Goal: Task Accomplishment & Management: Use online tool/utility

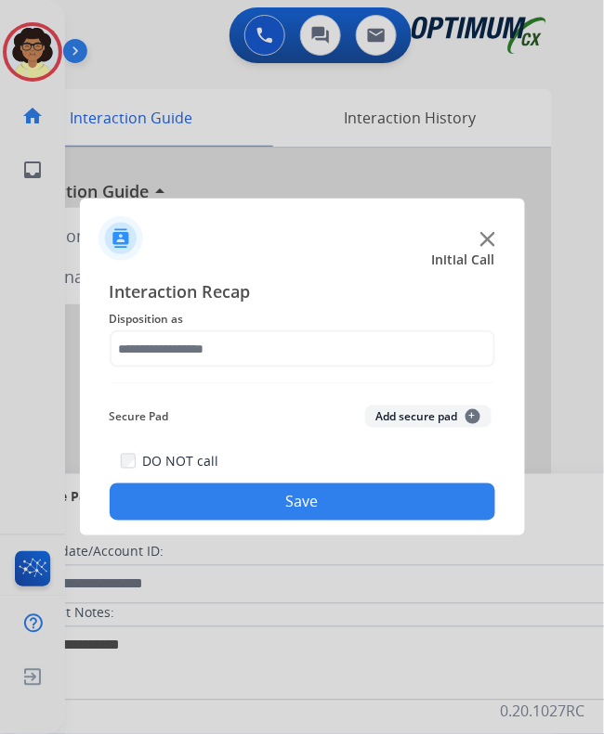
click at [491, 239] on img at bounding box center [487, 239] width 15 height 15
click at [486, 239] on img at bounding box center [487, 239] width 15 height 15
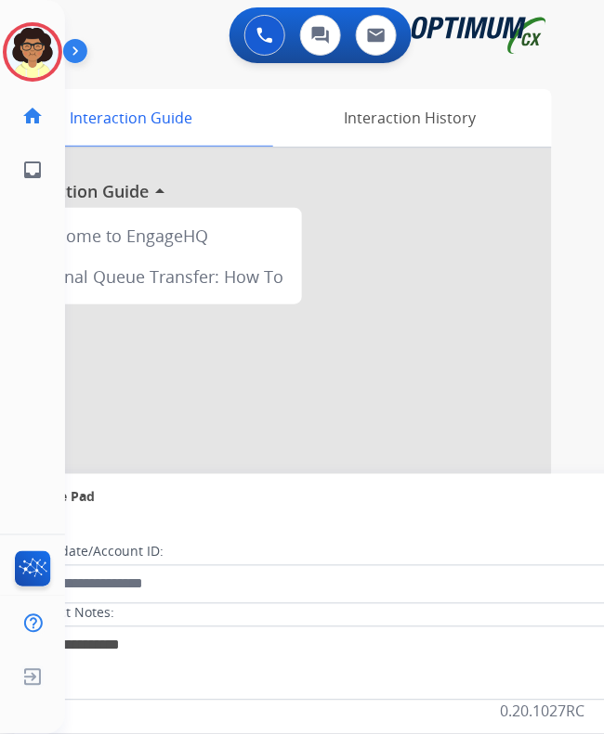
click at [486, 239] on div at bounding box center [272, 495] width 557 height 693
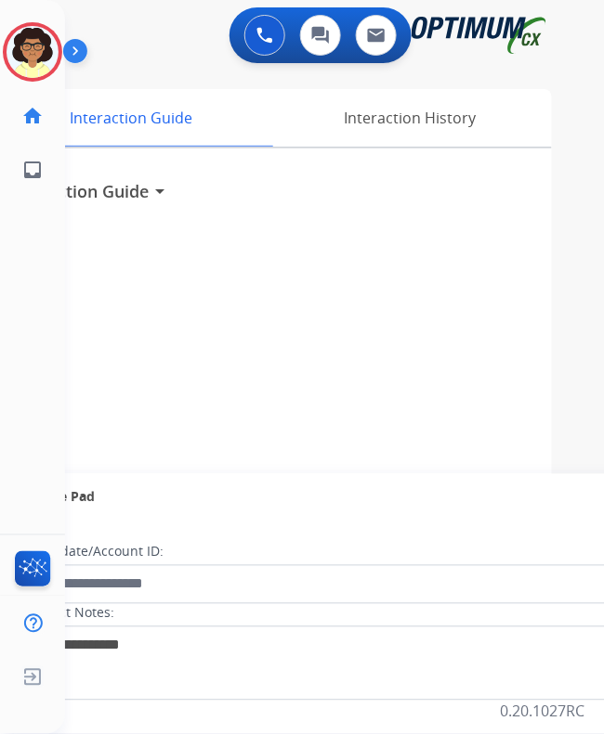
click at [145, 51] on div "0 Voice Interactions 0 Chat Interactions 0 Email Interactions" at bounding box center [319, 36] width 479 height 59
click at [273, 35] on img at bounding box center [264, 35] width 17 height 17
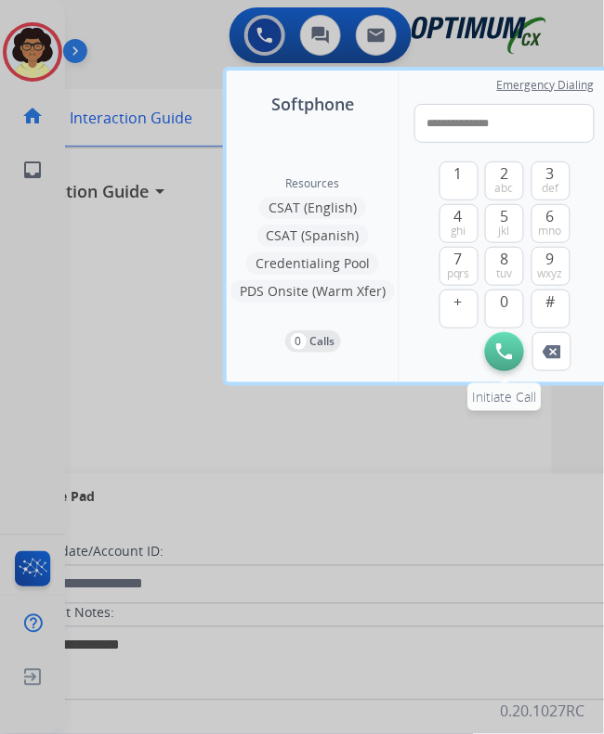
type input "**********"
click at [502, 357] on img at bounding box center [504, 352] width 17 height 17
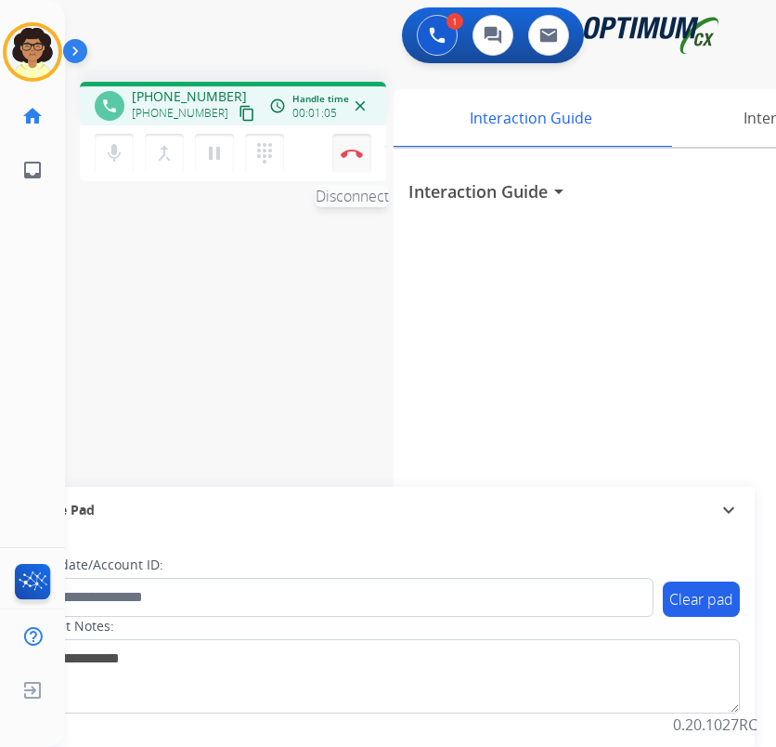
click at [355, 149] on img at bounding box center [352, 153] width 22 height 9
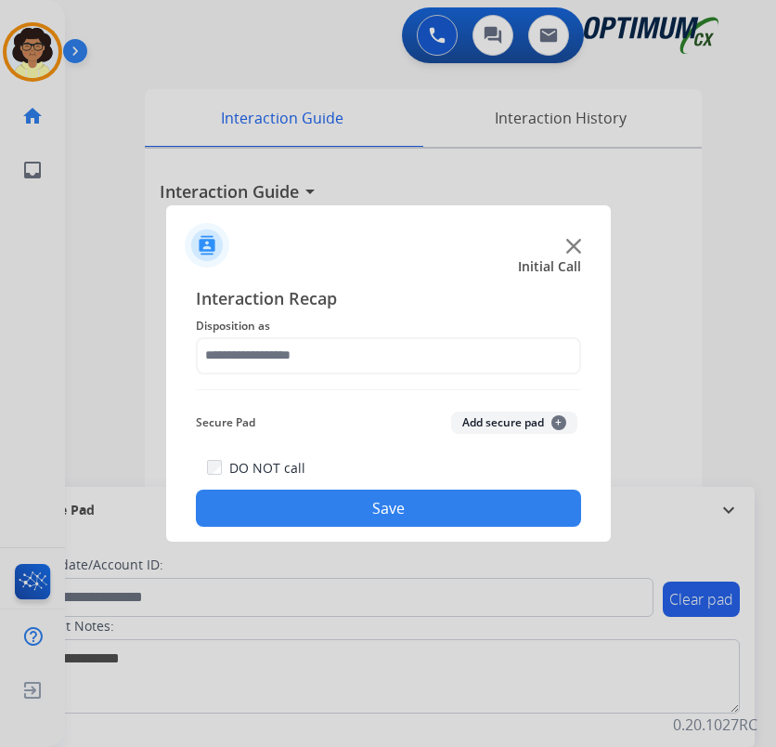
click at [577, 251] on img at bounding box center [573, 246] width 15 height 15
